Goal: Transaction & Acquisition: Purchase product/service

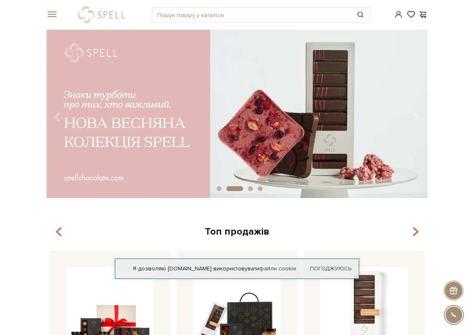
click at [53, 9] on div "#набір цукерок #карамель #печиво" at bounding box center [237, 15] width 391 height 30
click at [54, 18] on span at bounding box center [50, 14] width 8 height 7
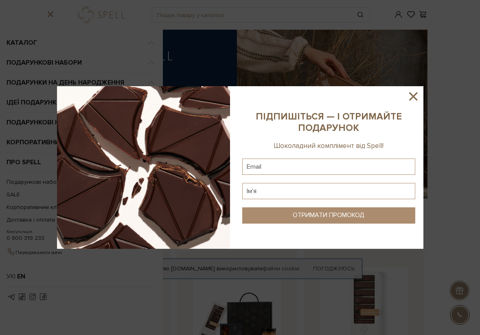
click at [416, 97] on icon at bounding box center [413, 97] width 14 height 14
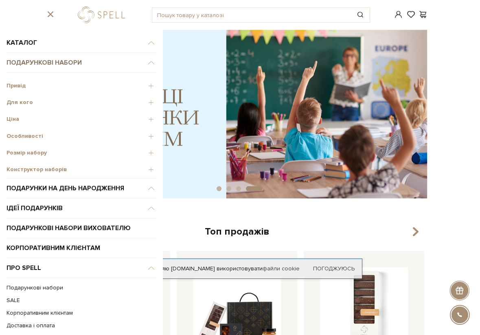
click at [60, 63] on link "Подарункові набори" at bounding box center [82, 63] width 150 height 20
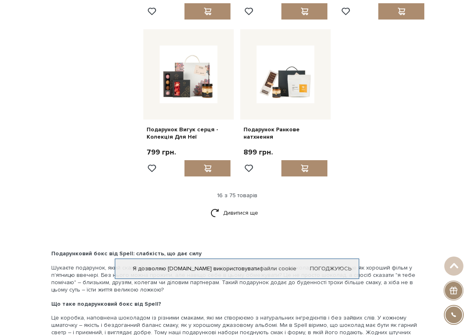
scroll to position [936, 0]
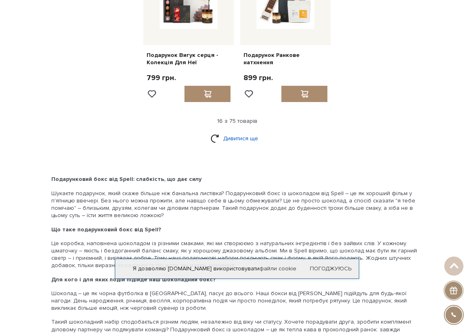
click at [222, 136] on link "Дивитися ще" at bounding box center [236, 138] width 53 height 14
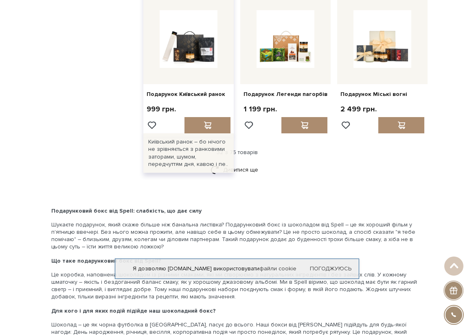
scroll to position [1710, 0]
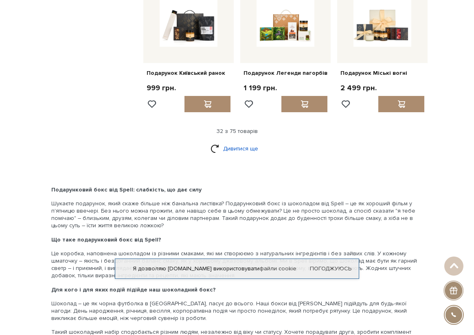
click at [239, 142] on link "Дивитися ще" at bounding box center [236, 149] width 53 height 14
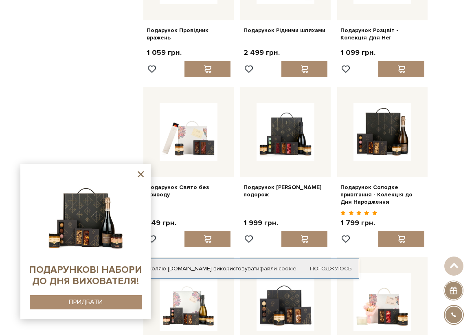
scroll to position [2076, 0]
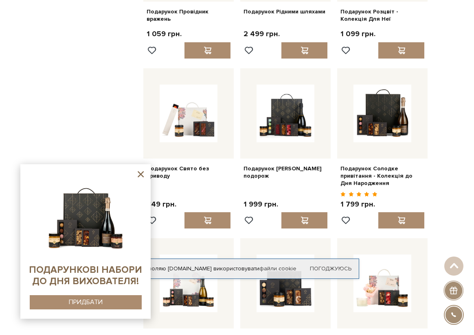
click at [143, 175] on icon at bounding box center [141, 174] width 10 height 10
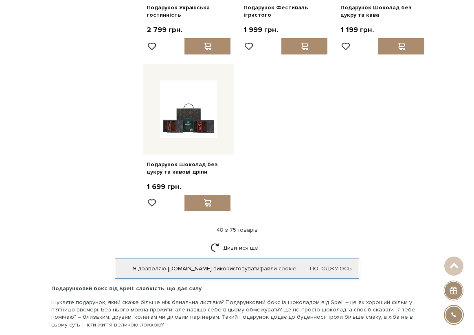
scroll to position [2605, 0]
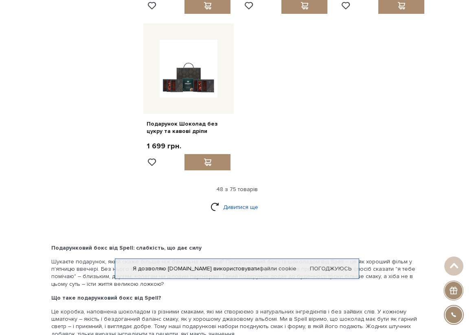
click at [245, 201] on link "Дивитися ще" at bounding box center [236, 207] width 53 height 14
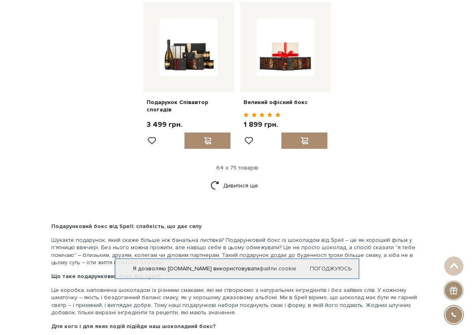
scroll to position [3419, 0]
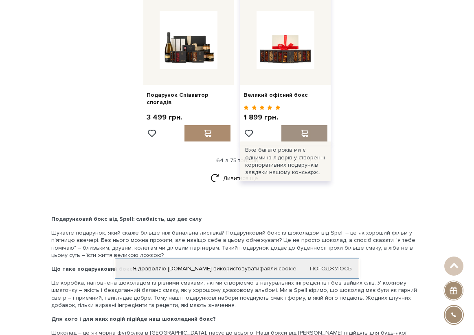
click at [302, 130] on span at bounding box center [304, 133] width 10 height 7
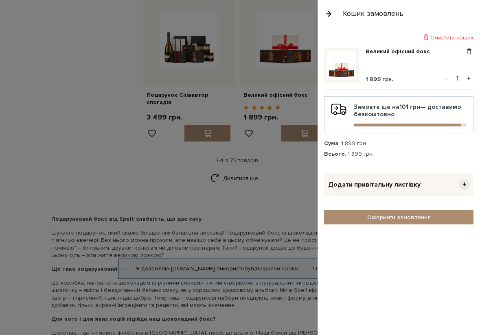
click at [125, 177] on div at bounding box center [240, 167] width 480 height 335
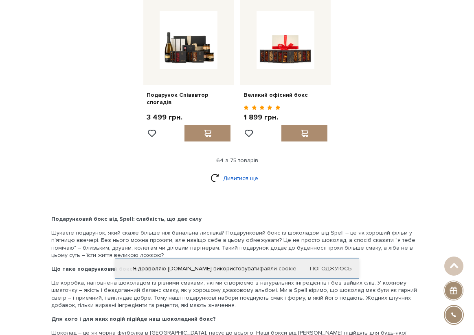
click at [241, 171] on link "Дивитися ще" at bounding box center [236, 178] width 53 height 14
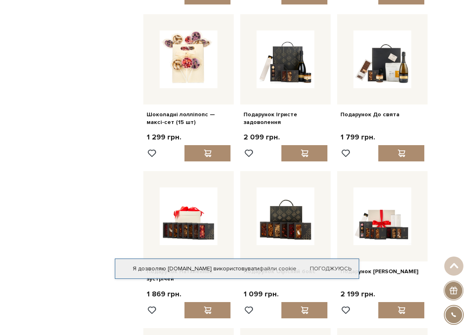
scroll to position [2894, 0]
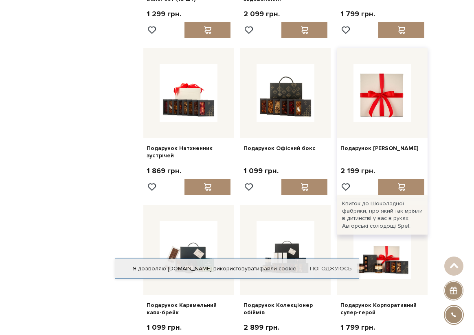
click at [371, 110] on img at bounding box center [382, 93] width 58 height 58
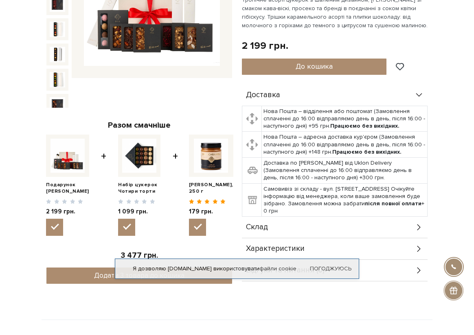
scroll to position [204, 0]
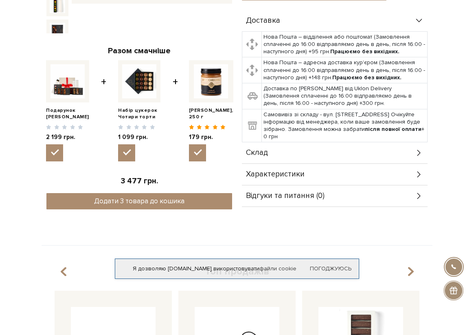
click at [278, 157] on div "Склад" at bounding box center [335, 152] width 186 height 21
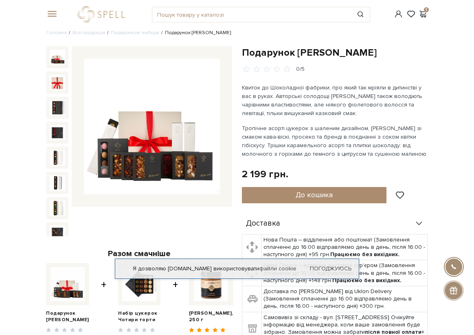
scroll to position [0, 0]
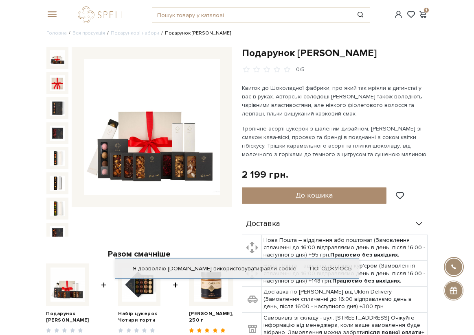
click at [144, 132] on img at bounding box center [152, 127] width 136 height 136
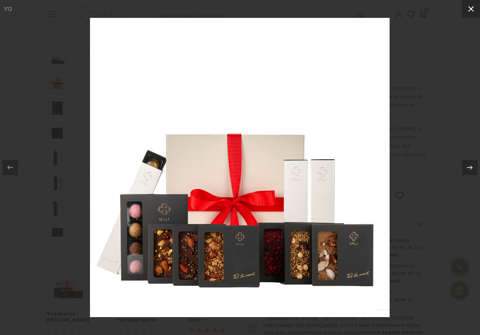
click at [469, 12] on icon at bounding box center [471, 9] width 10 height 10
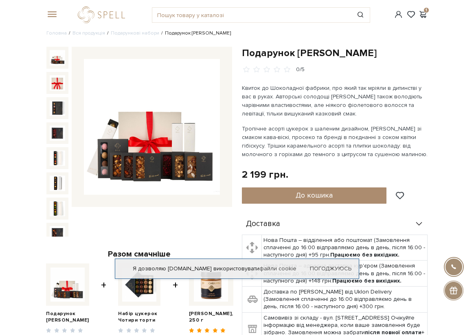
click at [54, 61] on img at bounding box center [57, 57] width 15 height 15
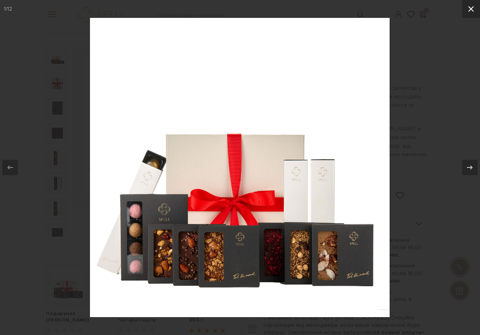
click at [470, 7] on icon at bounding box center [471, 9] width 10 height 10
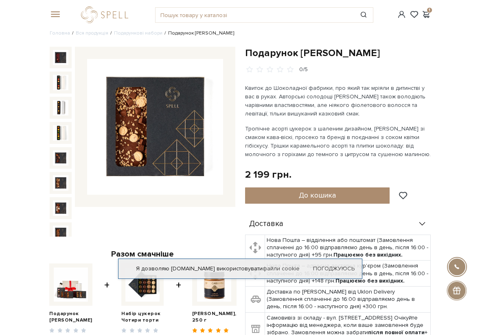
scroll to position [76, 0]
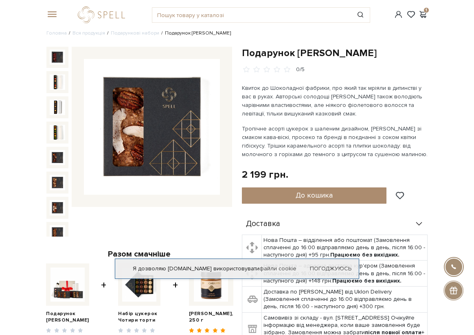
click at [55, 17] on div at bounding box center [51, 14] width 18 height 7
click at [53, 13] on span at bounding box center [50, 14] width 8 height 7
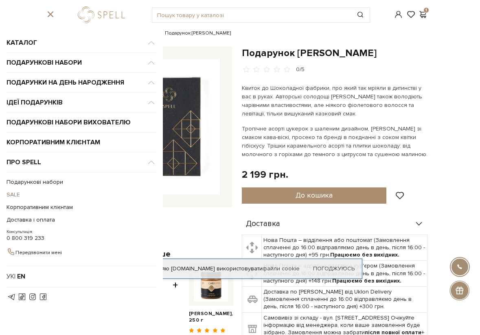
click at [15, 193] on link "SALE" at bounding box center [80, 194] width 146 height 13
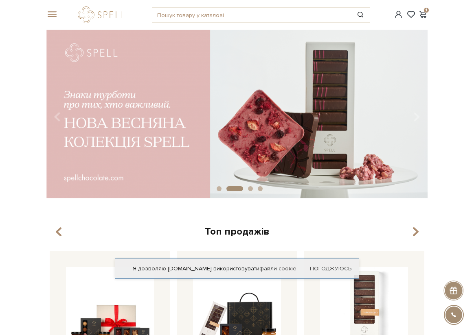
click at [48, 9] on div "#печиво #Колекція до Дня Народження #подарунок 1" at bounding box center [237, 15] width 391 height 30
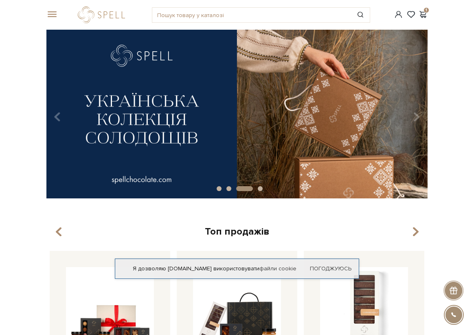
click at [51, 16] on span at bounding box center [50, 14] width 8 height 7
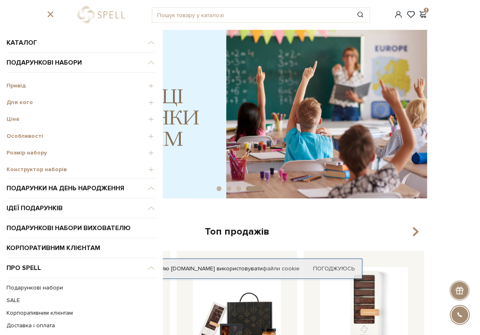
click at [22, 155] on span "Розмір набору" at bounding box center [82, 152] width 150 height 7
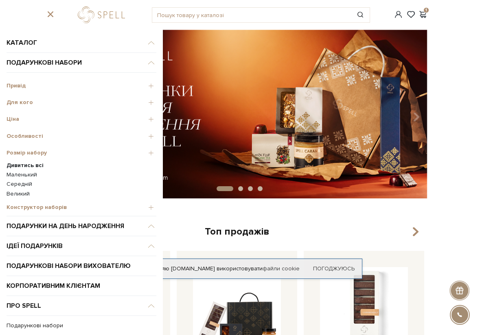
click at [37, 207] on span "Конструктор наборів" at bounding box center [82, 207] width 150 height 7
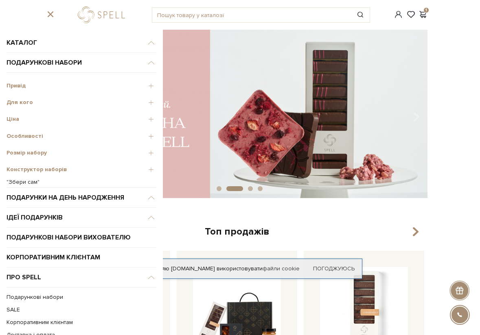
click at [27, 182] on link ""Збери сам"" at bounding box center [82, 182] width 150 height 7
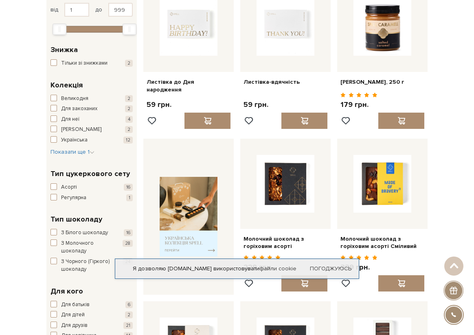
scroll to position [133, 0]
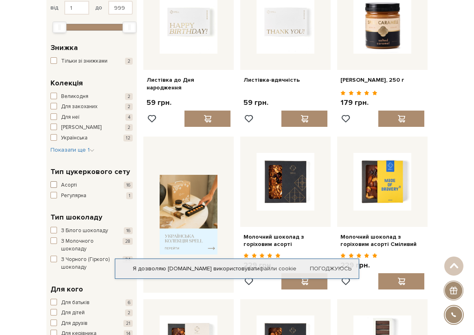
click at [54, 184] on span "button" at bounding box center [53, 185] width 7 height 7
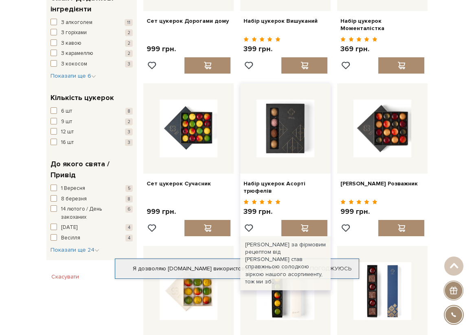
scroll to position [570, 0]
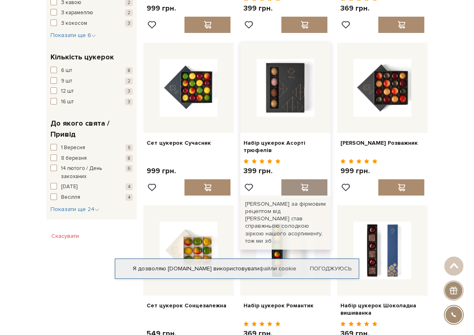
click at [295, 180] on div at bounding box center [304, 188] width 46 height 16
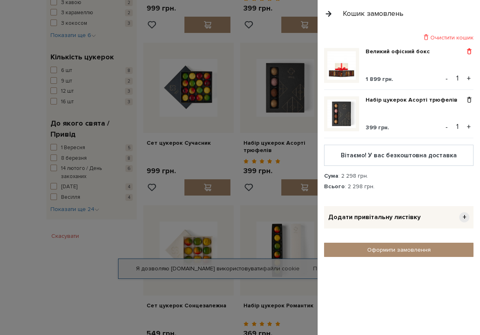
click at [468, 50] on span at bounding box center [469, 51] width 9 height 7
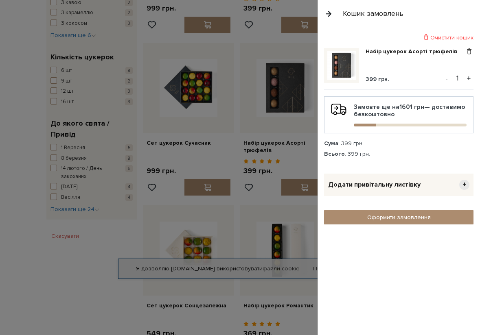
click at [58, 263] on div at bounding box center [240, 167] width 480 height 335
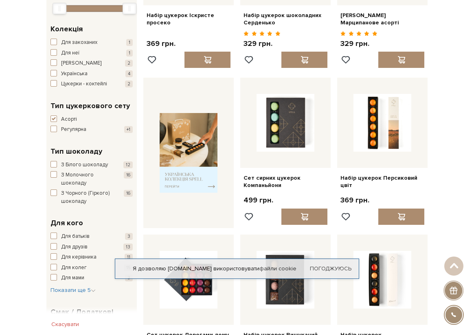
scroll to position [204, 0]
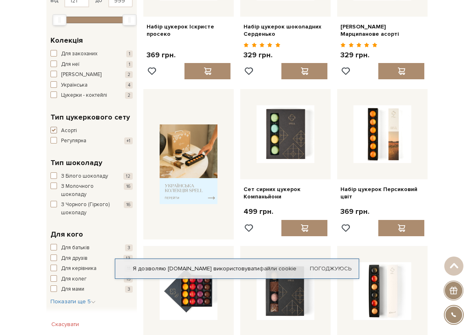
click at [53, 131] on span "button" at bounding box center [53, 130] width 7 height 7
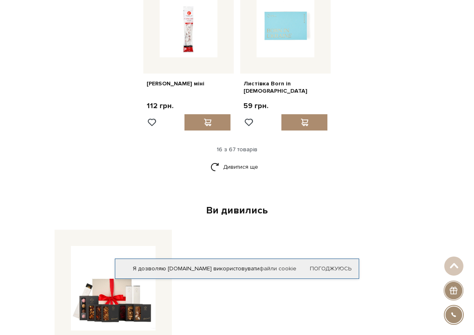
scroll to position [936, 0]
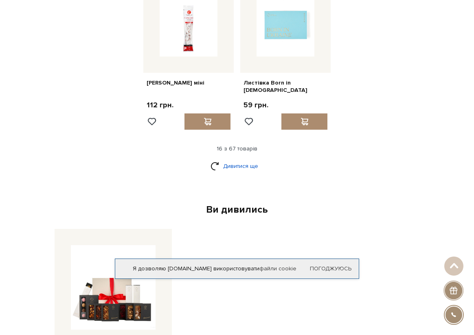
click at [255, 159] on link "Дивитися ще" at bounding box center [236, 166] width 53 height 14
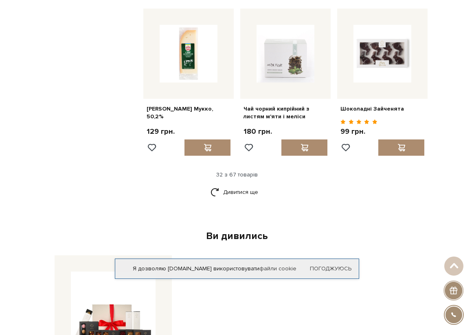
scroll to position [1710, 0]
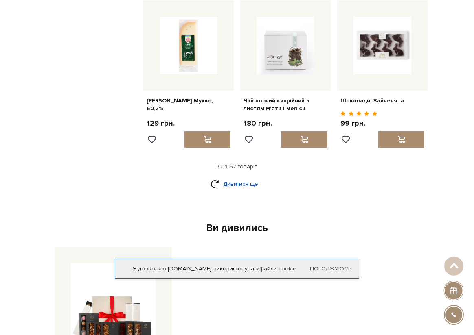
click at [243, 177] on link "Дивитися ще" at bounding box center [236, 184] width 53 height 14
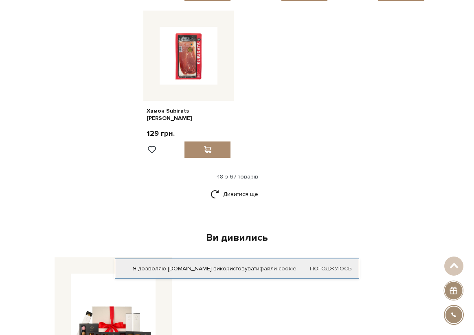
scroll to position [2686, 0]
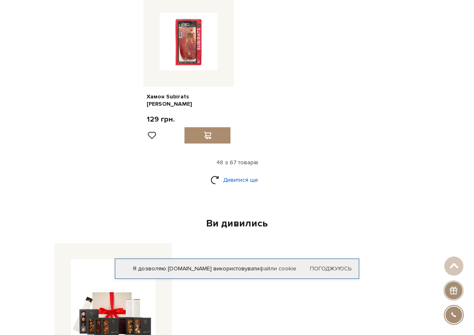
click at [249, 173] on link "Дивитися ще" at bounding box center [236, 180] width 53 height 14
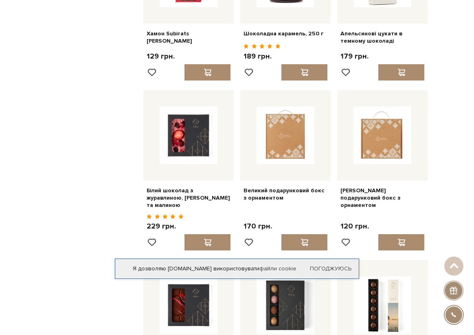
scroll to position [2768, 0]
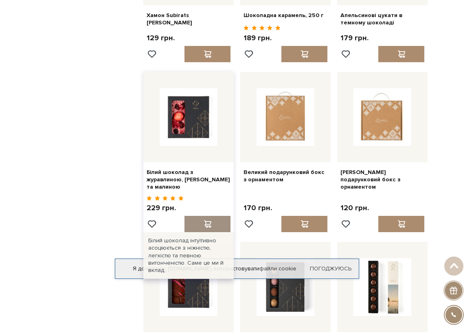
click at [207, 221] on span at bounding box center [207, 224] width 10 height 7
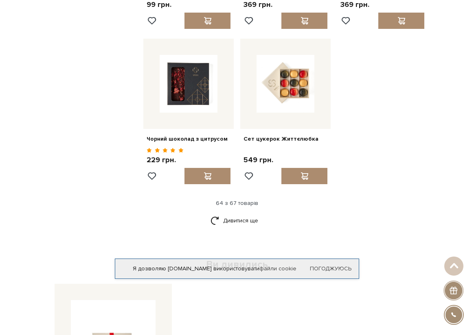
scroll to position [3500, 0]
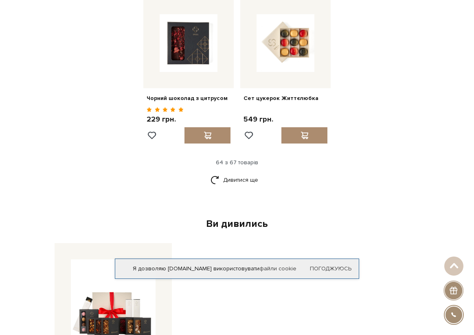
click at [219, 218] on div "Ви дивились" at bounding box center [236, 224] width 371 height 13
click at [232, 173] on link "Дивитися ще" at bounding box center [236, 180] width 53 height 14
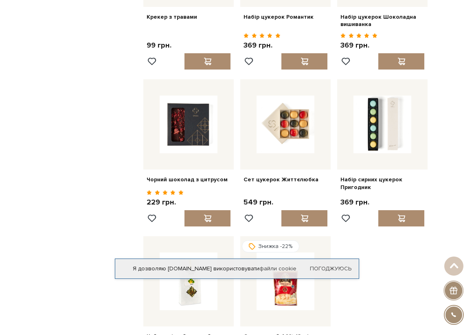
scroll to position [3378, 0]
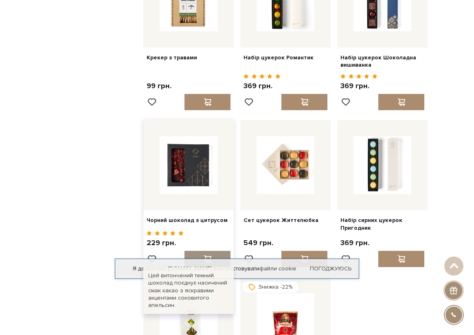
click at [206, 256] on span at bounding box center [207, 259] width 10 height 7
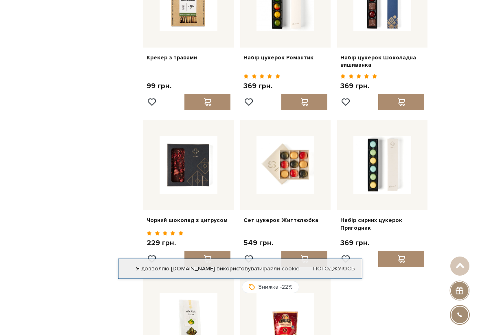
click at [39, 171] on div at bounding box center [240, 167] width 480 height 335
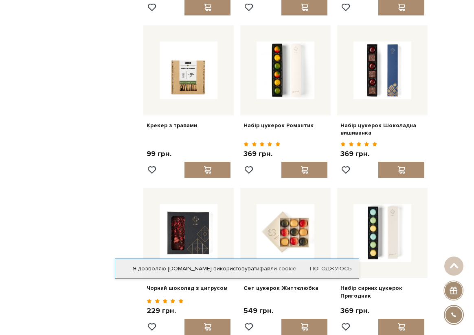
scroll to position [3297, 0]
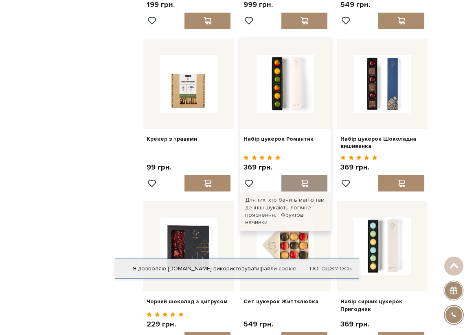
click at [299, 180] on span at bounding box center [304, 183] width 10 height 7
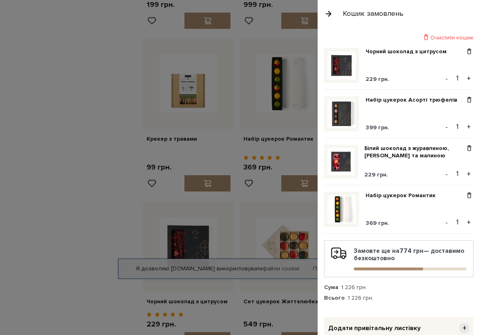
click at [90, 102] on div at bounding box center [240, 167] width 480 height 335
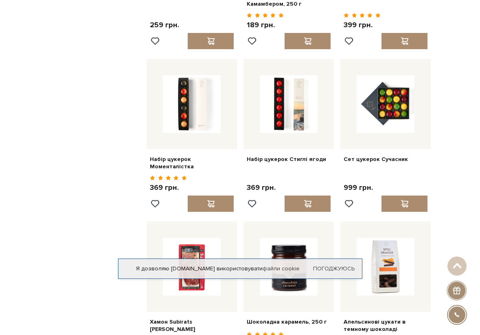
scroll to position [2442, 0]
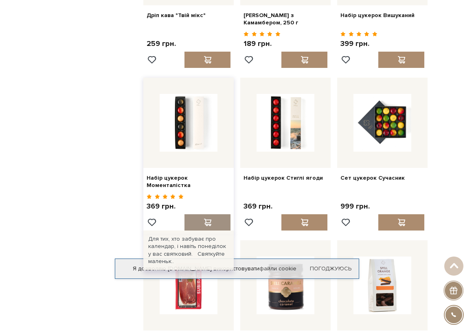
click at [204, 219] on span at bounding box center [207, 222] width 10 height 7
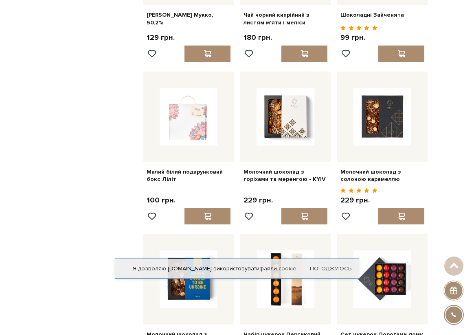
scroll to position [1791, 0]
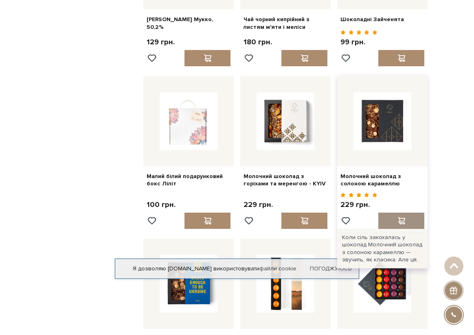
click at [402, 217] on span at bounding box center [401, 220] width 10 height 7
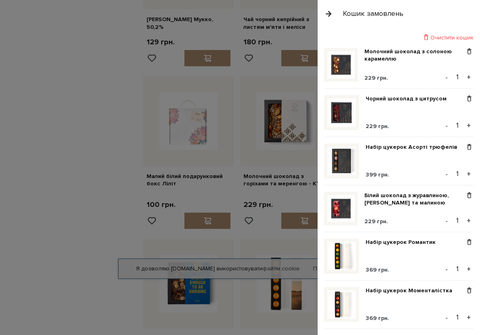
click at [89, 147] on div at bounding box center [240, 167] width 480 height 335
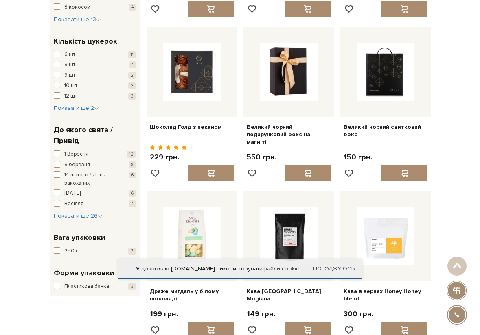
scroll to position [570, 0]
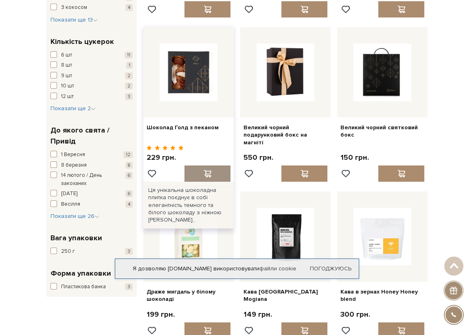
click at [207, 170] on span at bounding box center [207, 173] width 10 height 7
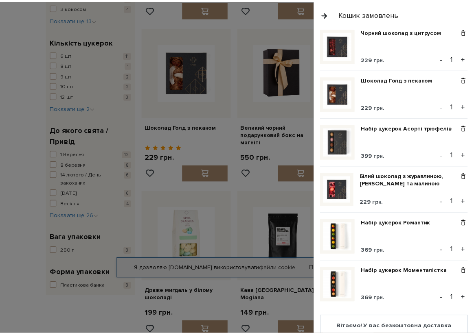
scroll to position [81, 0]
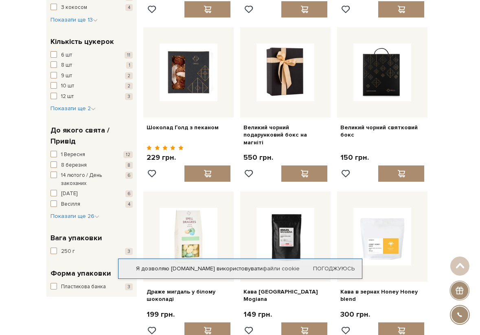
click at [134, 122] on div at bounding box center [240, 167] width 480 height 335
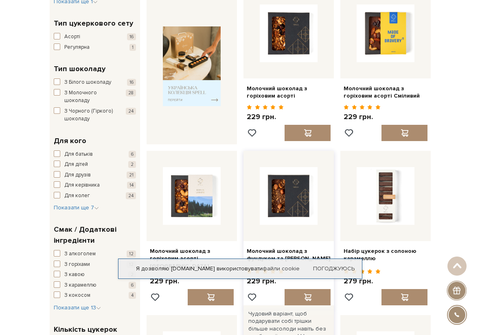
scroll to position [244, 0]
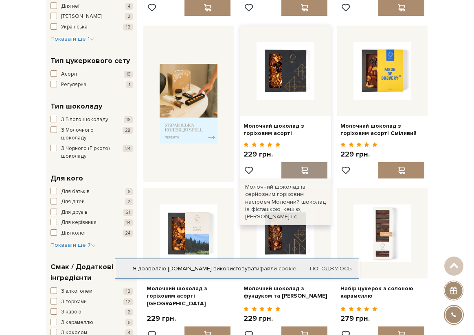
click at [298, 168] on div at bounding box center [304, 170] width 46 height 16
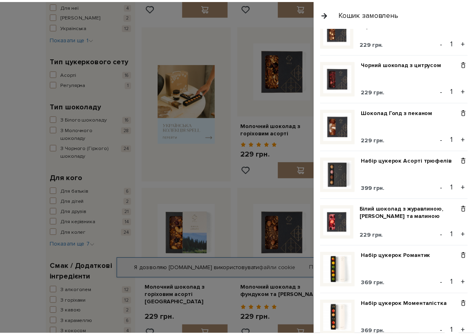
scroll to position [122, 0]
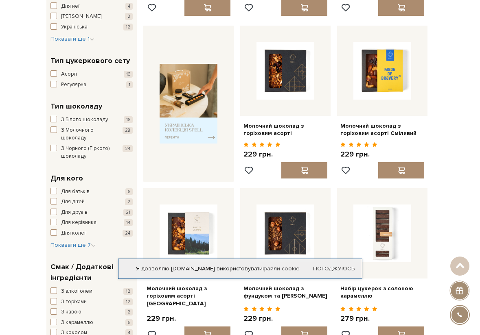
click at [173, 46] on div at bounding box center [240, 167] width 480 height 335
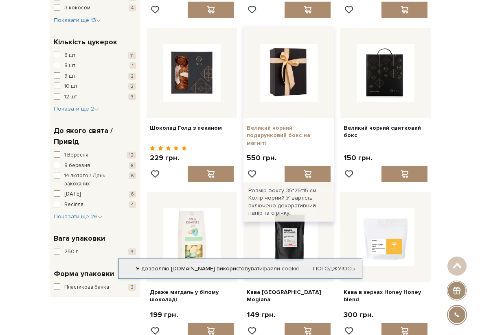
scroll to position [570, 0]
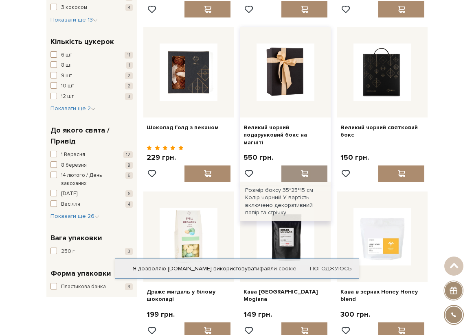
click at [304, 170] on span at bounding box center [304, 173] width 10 height 7
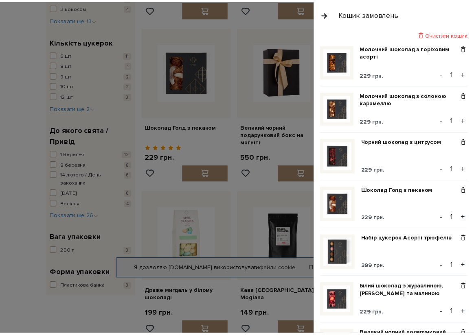
scroll to position [0, 0]
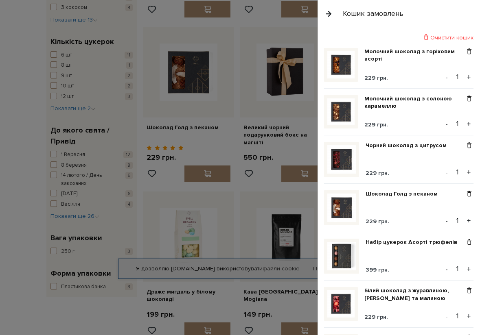
click at [231, 124] on div at bounding box center [240, 167] width 480 height 335
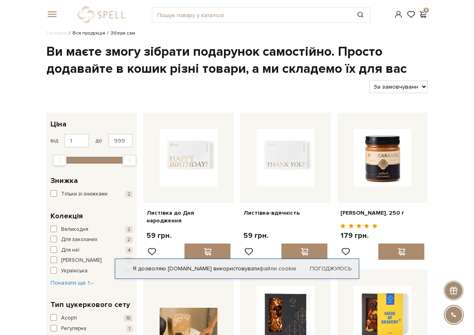
click at [90, 33] on link "Вся продукція" at bounding box center [88, 33] width 33 height 6
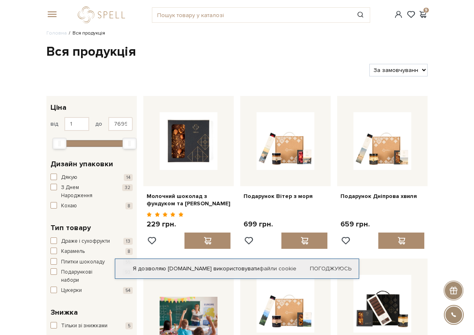
click at [54, 14] on span at bounding box center [50, 14] width 8 height 7
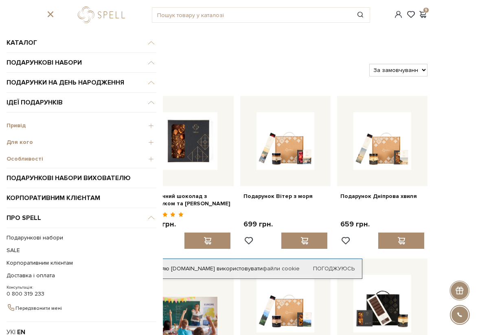
click at [24, 139] on span "Для кого" at bounding box center [82, 142] width 150 height 7
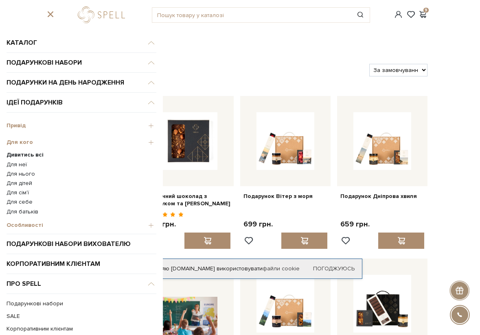
click at [23, 176] on link "Для нього" at bounding box center [82, 174] width 150 height 7
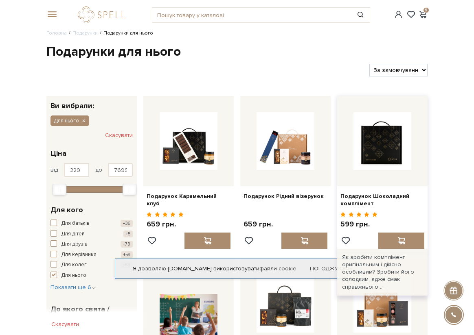
click at [398, 161] on img at bounding box center [382, 141] width 58 height 58
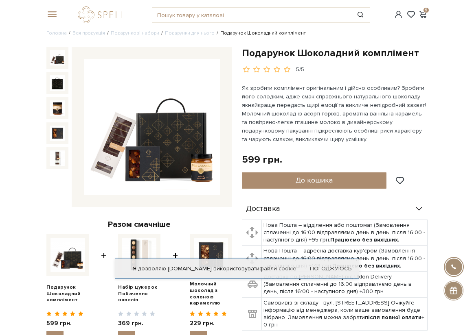
click at [166, 132] on img at bounding box center [152, 127] width 136 height 136
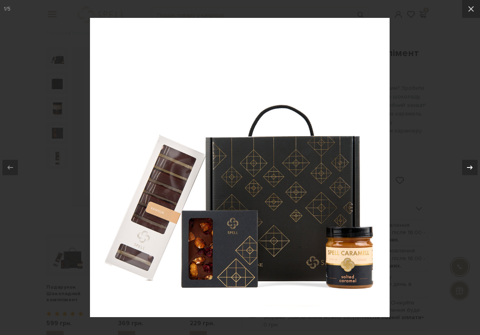
click at [467, 170] on icon at bounding box center [470, 168] width 10 height 10
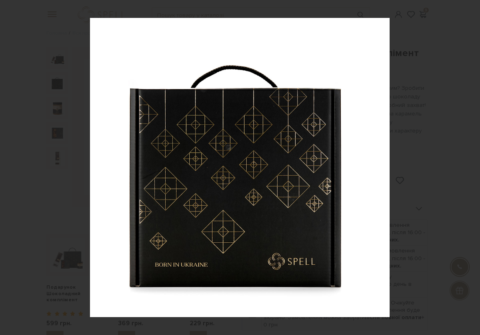
click at [467, 170] on div "2 / 5" at bounding box center [240, 167] width 480 height 335
click at [467, 170] on icon at bounding box center [470, 168] width 10 height 10
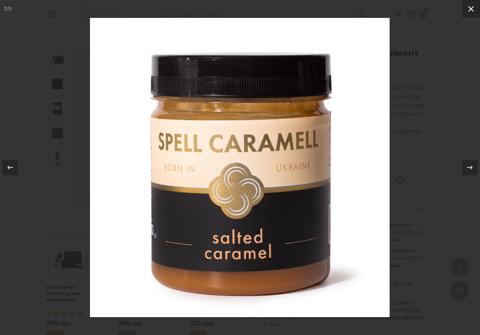
click at [471, 13] on icon at bounding box center [471, 9] width 10 height 10
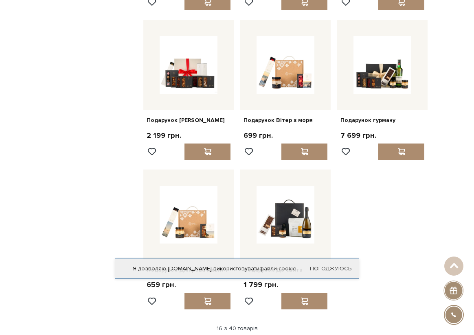
scroll to position [733, 0]
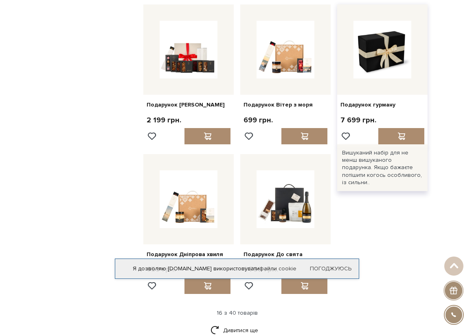
click at [375, 72] on img at bounding box center [382, 50] width 58 height 58
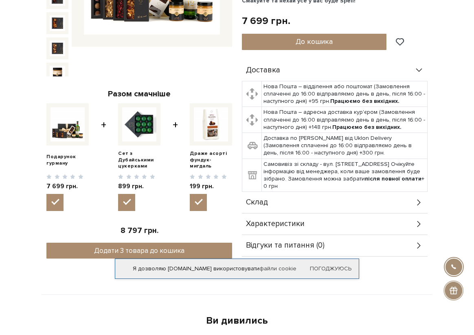
scroll to position [163, 0]
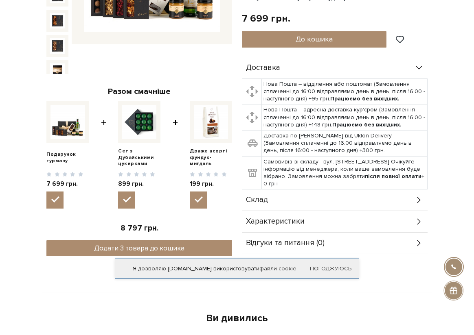
click at [274, 201] on div "Склад" at bounding box center [335, 200] width 186 height 21
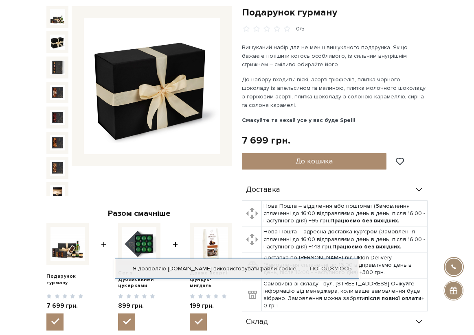
scroll to position [0, 0]
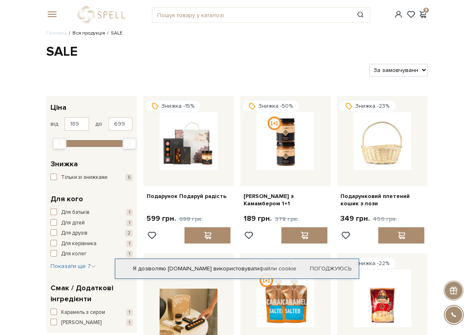
click at [92, 33] on link "Вся продукція" at bounding box center [88, 33] width 33 height 6
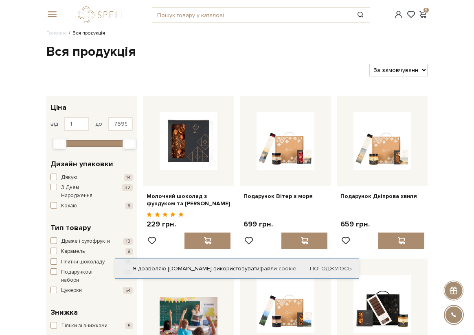
click at [49, 16] on span at bounding box center [50, 14] width 8 height 7
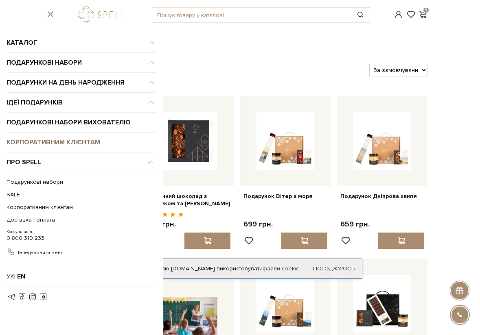
click at [60, 142] on link "Корпоративним клієнтам" at bounding box center [82, 143] width 150 height 20
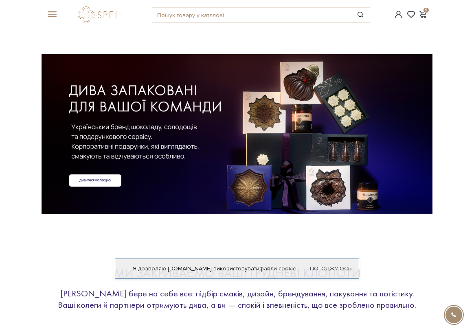
click at [53, 12] on span at bounding box center [50, 14] width 8 height 7
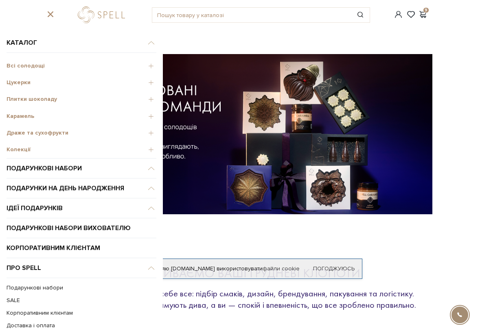
click at [19, 148] on span "Колекції" at bounding box center [82, 149] width 150 height 7
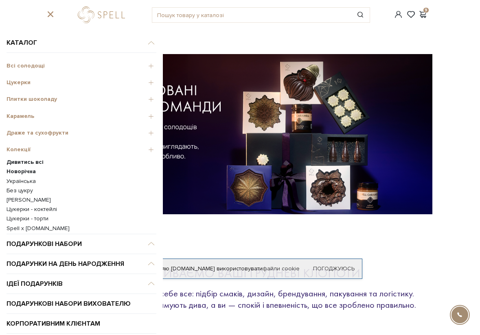
click at [22, 220] on link "Цукерки - торти" at bounding box center [82, 218] width 150 height 7
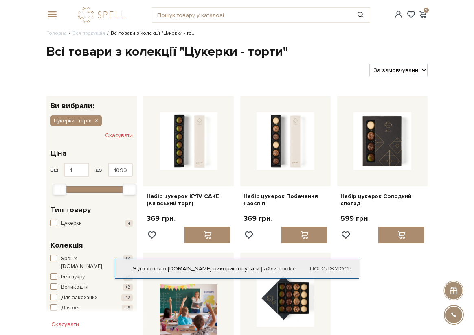
click at [52, 13] on span at bounding box center [50, 14] width 8 height 7
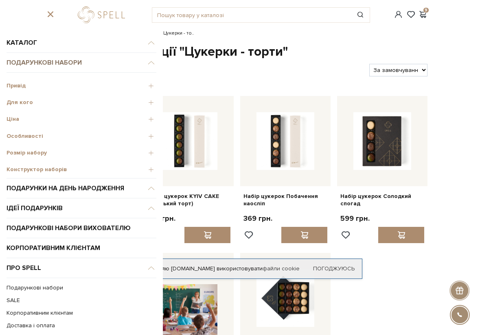
click at [51, 64] on link "Подарункові набори" at bounding box center [82, 63] width 150 height 20
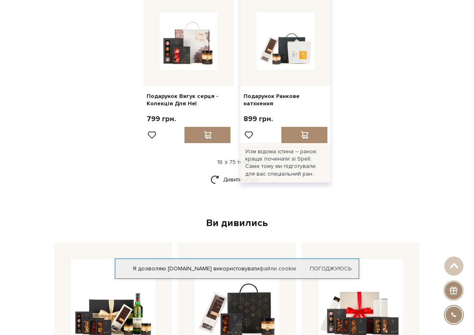
scroll to position [895, 0]
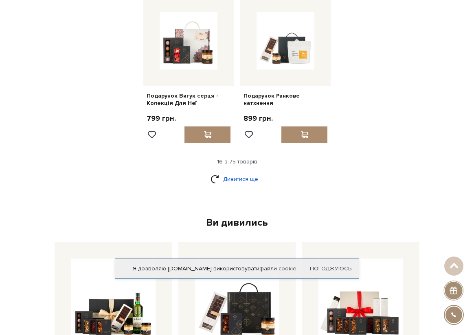
click at [234, 172] on link "Дивитися ще" at bounding box center [236, 179] width 53 height 14
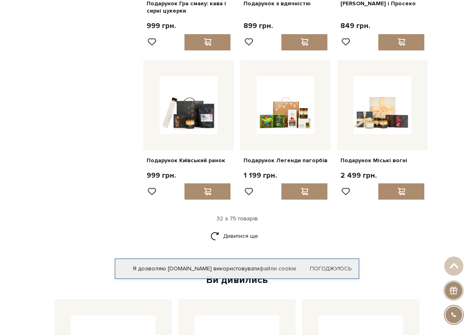
scroll to position [1628, 0]
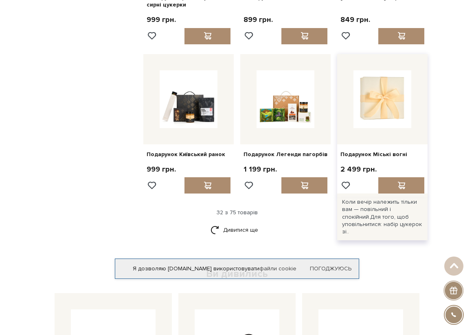
click at [377, 118] on img at bounding box center [382, 99] width 58 height 58
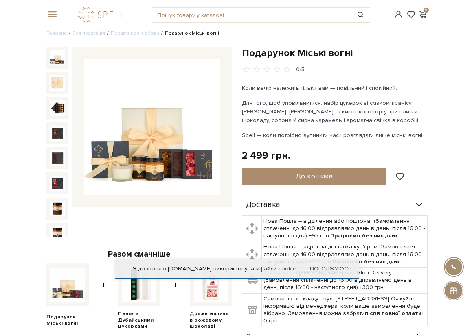
click at [130, 145] on img at bounding box center [152, 127] width 136 height 136
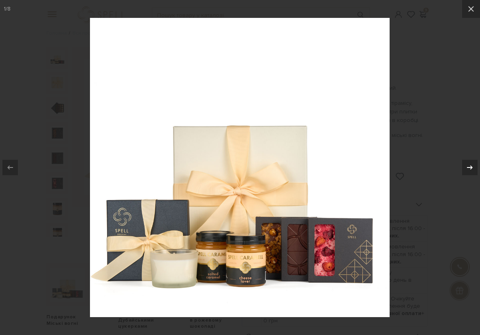
click at [470, 166] on icon at bounding box center [470, 168] width 10 height 10
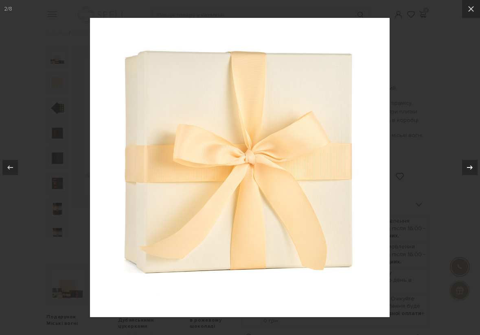
click at [470, 166] on icon at bounding box center [470, 168] width 10 height 10
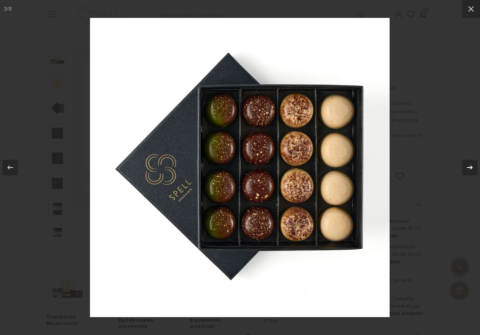
click at [470, 166] on icon at bounding box center [470, 168] width 10 height 10
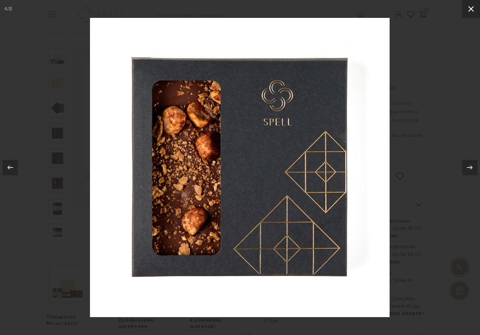
click at [470, 11] on icon at bounding box center [471, 9] width 10 height 10
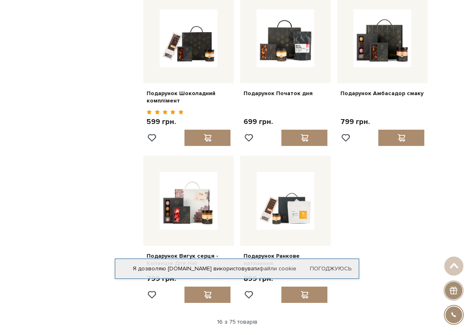
scroll to position [855, 0]
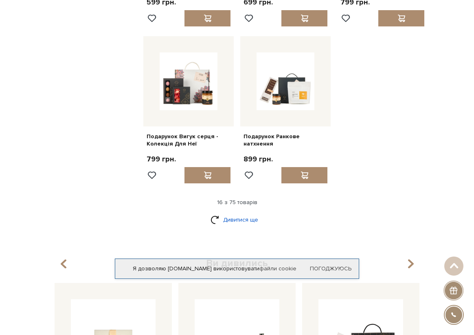
click at [248, 213] on link "Дивитися ще" at bounding box center [236, 220] width 53 height 14
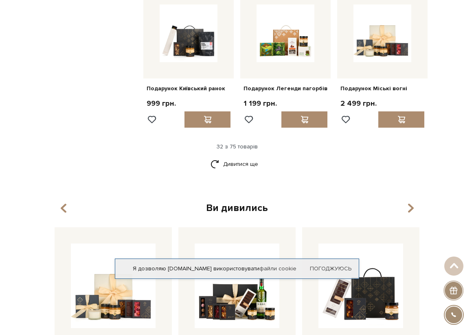
scroll to position [1710, 0]
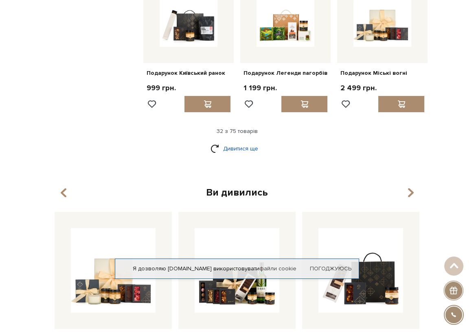
click at [247, 144] on link "Дивитися ще" at bounding box center [236, 149] width 53 height 14
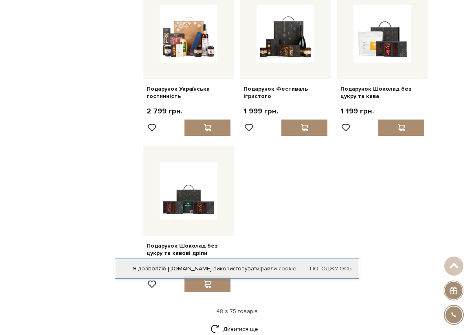
scroll to position [2605, 0]
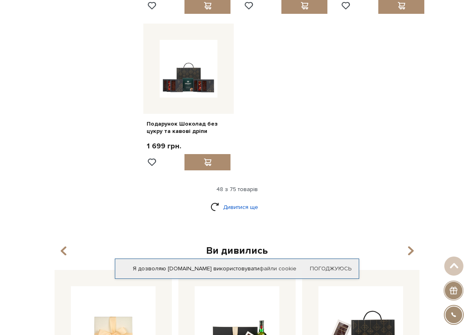
click at [228, 202] on link "Дивитися ще" at bounding box center [236, 207] width 53 height 14
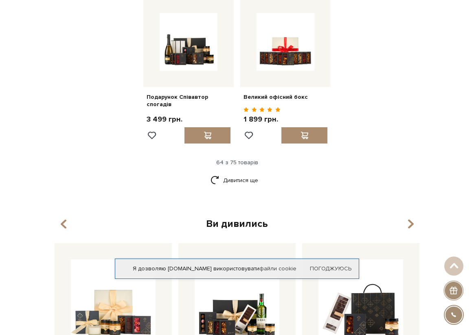
scroll to position [3419, 0]
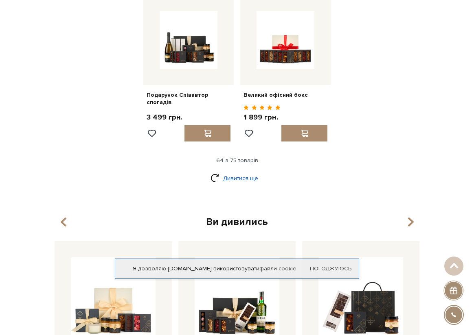
click at [241, 172] on link "Дивитися ще" at bounding box center [236, 178] width 53 height 14
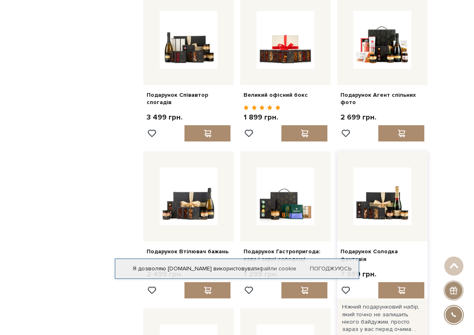
scroll to position [3460, 0]
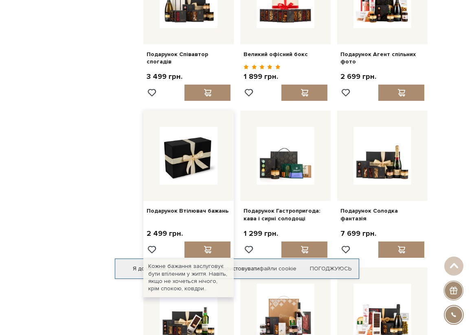
click at [191, 172] on img at bounding box center [189, 156] width 58 height 58
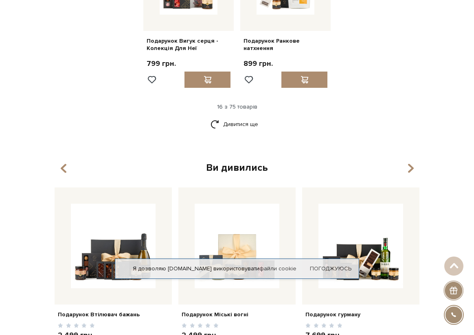
scroll to position [882, 0]
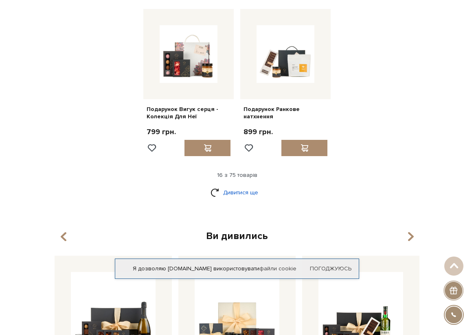
click at [239, 186] on link "Дивитися ще" at bounding box center [236, 193] width 53 height 14
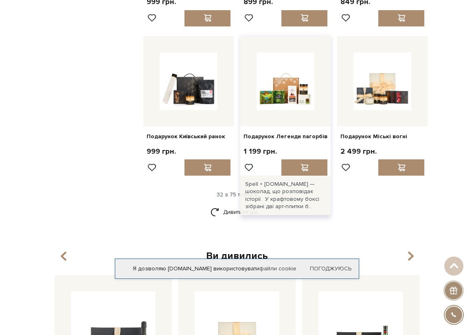
scroll to position [1696, 0]
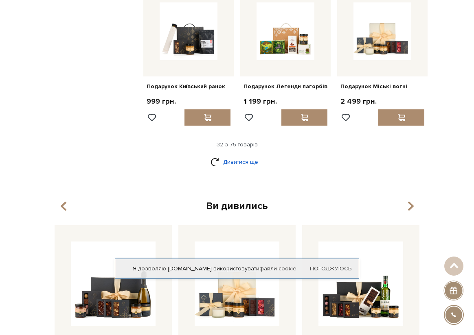
click at [230, 158] on link "Дивитися ще" at bounding box center [236, 162] width 53 height 14
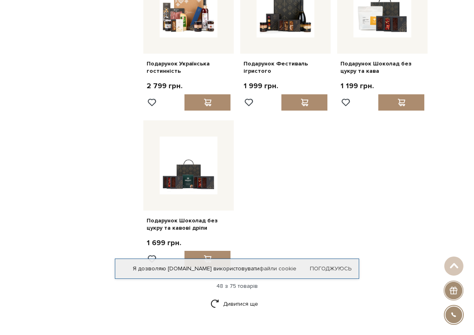
scroll to position [2592, 0]
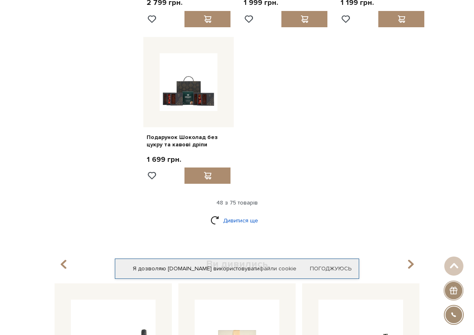
click at [241, 214] on link "Дивитися ще" at bounding box center [236, 221] width 53 height 14
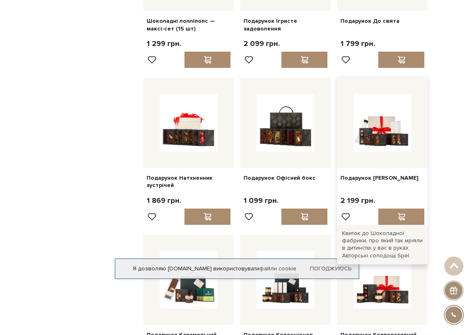
scroll to position [2917, 0]
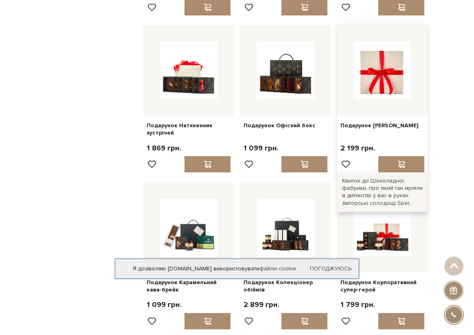
click at [381, 84] on img at bounding box center [382, 71] width 58 height 58
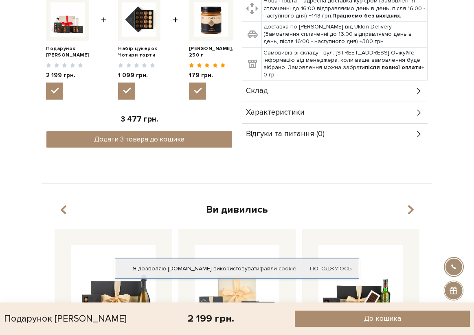
scroll to position [285, 0]
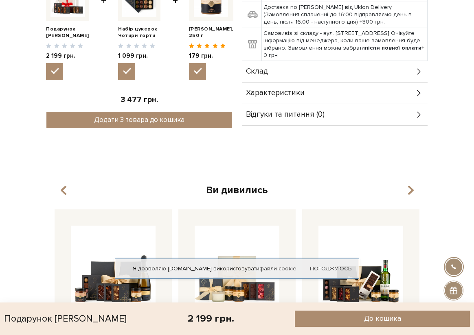
click at [387, 63] on div "Склад" at bounding box center [335, 71] width 186 height 21
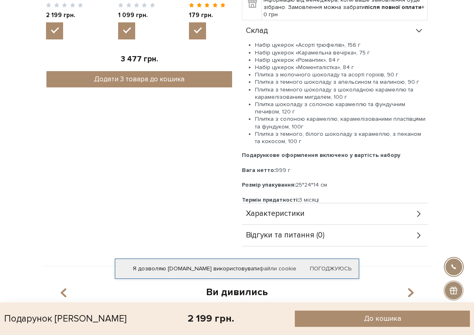
scroll to position [366, 0]
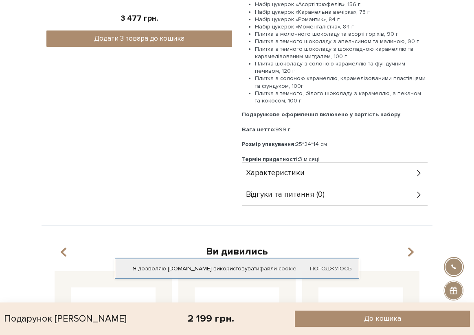
click at [323, 176] on div "Характеристики" at bounding box center [335, 173] width 186 height 21
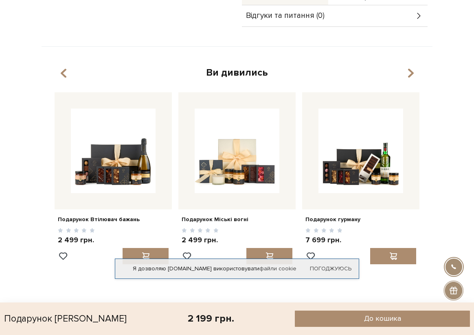
scroll to position [773, 0]
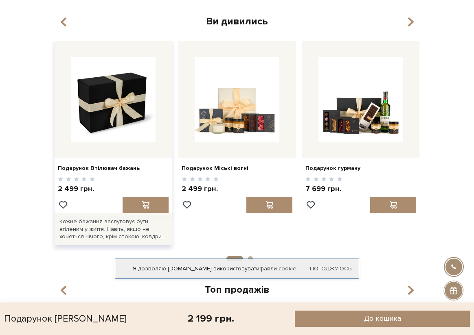
click at [119, 126] on img at bounding box center [113, 99] width 85 height 85
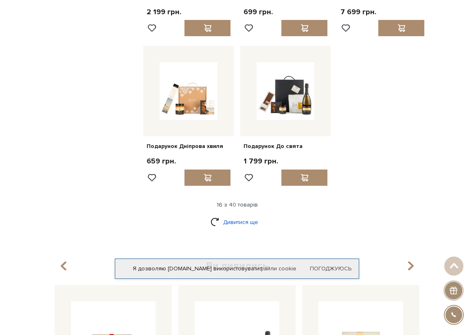
scroll to position [855, 0]
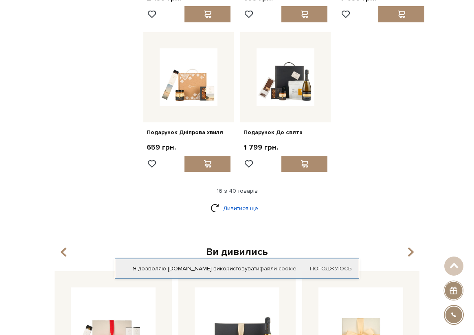
click at [235, 206] on link "Дивитися ще" at bounding box center [236, 208] width 53 height 14
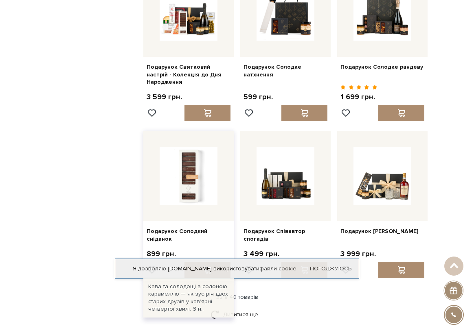
scroll to position [1587, 0]
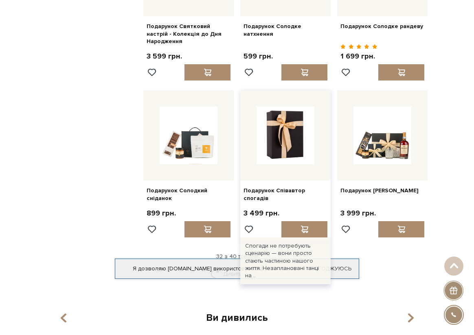
click at [278, 153] on img at bounding box center [285, 136] width 58 height 58
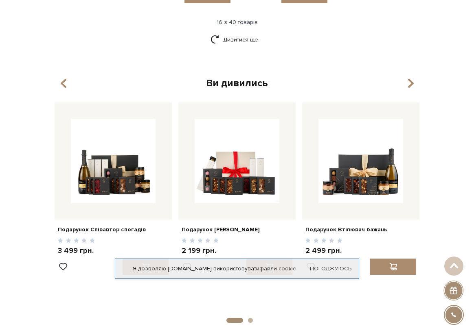
scroll to position [1042, 0]
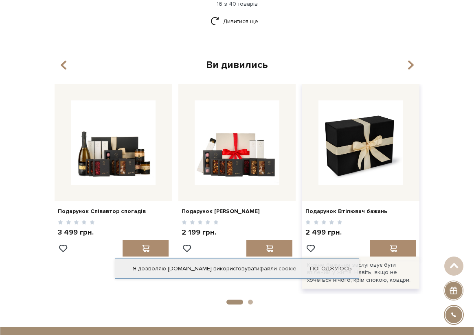
click at [365, 151] on img at bounding box center [360, 143] width 85 height 85
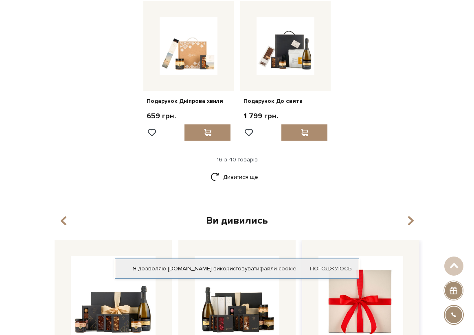
scroll to position [879, 0]
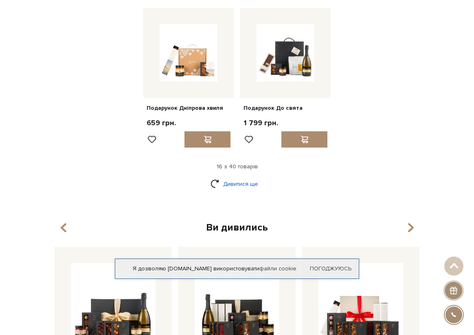
click at [235, 180] on link "Дивитися ще" at bounding box center [236, 184] width 53 height 14
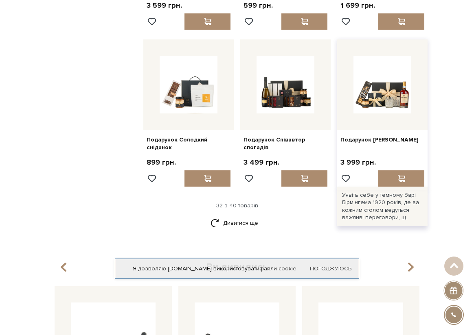
scroll to position [1653, 0]
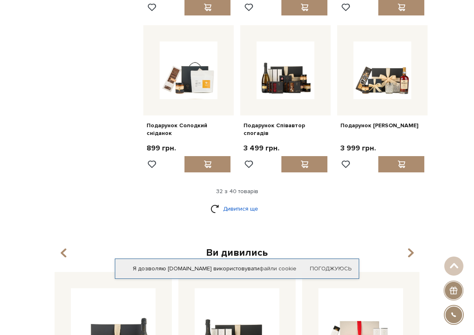
click at [221, 202] on link "Дивитися ще" at bounding box center [236, 209] width 53 height 14
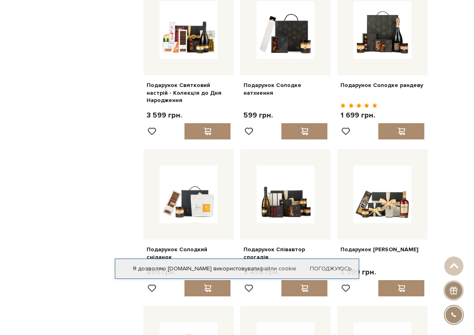
scroll to position [1547, 0]
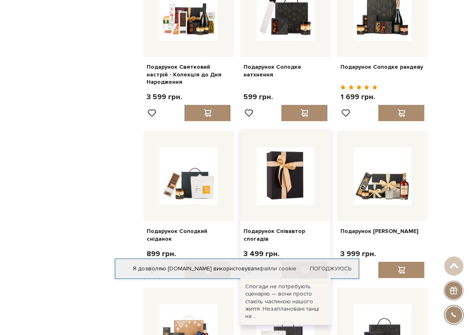
click at [291, 182] on img at bounding box center [285, 176] width 58 height 58
